Goal: Download file/media

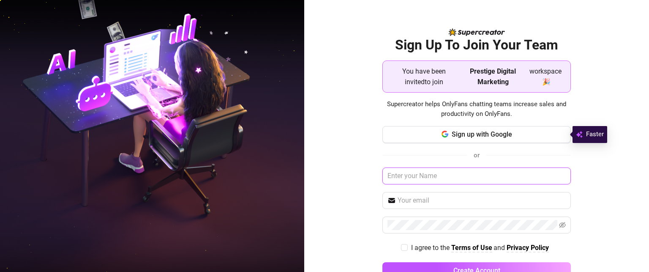
drag, startPoint x: 0, startPoint y: 0, endPoint x: 424, endPoint y: 182, distance: 461.1
click at [424, 182] on input "text" at bounding box center [476, 175] width 188 height 17
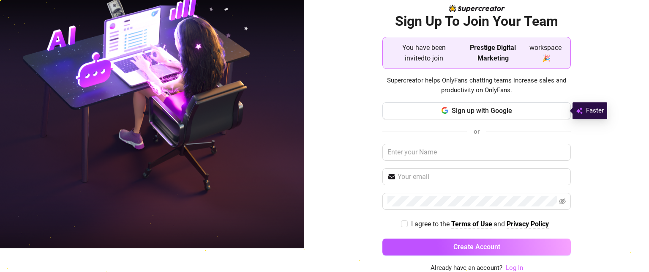
click at [515, 265] on link "Log In" at bounding box center [514, 268] width 17 height 8
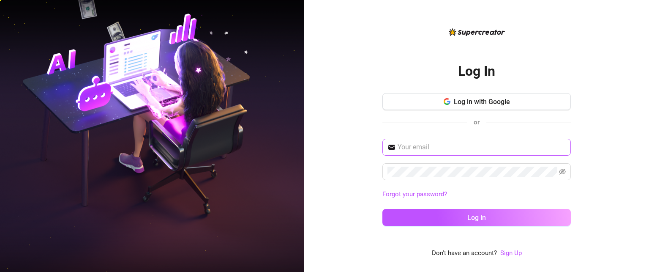
click at [417, 153] on span at bounding box center [476, 147] width 188 height 17
type input "[EMAIL_ADDRESS][DOMAIN_NAME]"
click at [382, 209] on button "Log in" at bounding box center [476, 217] width 188 height 17
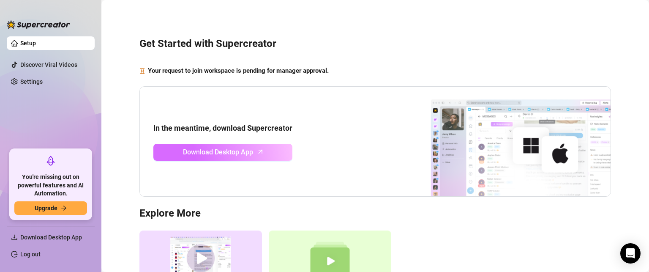
click at [228, 158] on link "Download Desktop App" at bounding box center [222, 152] width 139 height 17
click at [208, 155] on span "Download Desktop App" at bounding box center [218, 152] width 70 height 11
